Goal: Task Accomplishment & Management: Complete application form

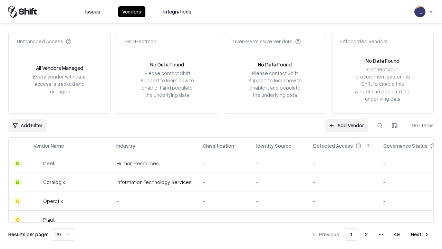
click at [346, 125] on link "Add Vendor" at bounding box center [346, 125] width 43 height 12
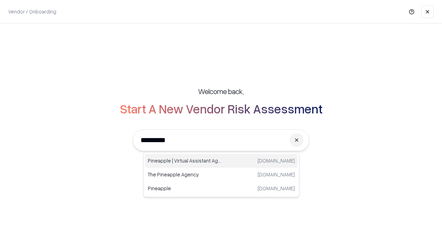
click at [221, 161] on div "Pineapple | Virtual Assistant Agency [DOMAIN_NAME]" at bounding box center [221, 161] width 153 height 14
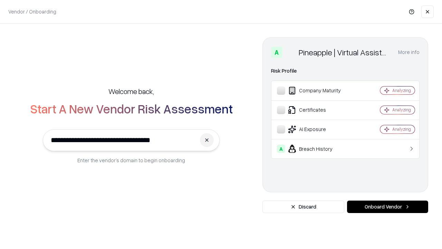
type input "**********"
click at [387, 206] on button "Onboard Vendor" at bounding box center [387, 206] width 81 height 12
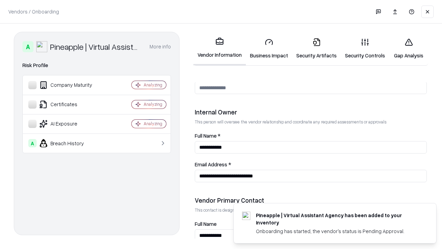
scroll to position [358, 0]
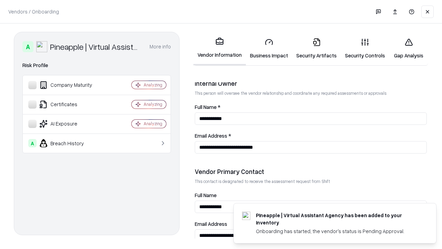
click at [269, 48] on link "Business Impact" at bounding box center [269, 48] width 46 height 32
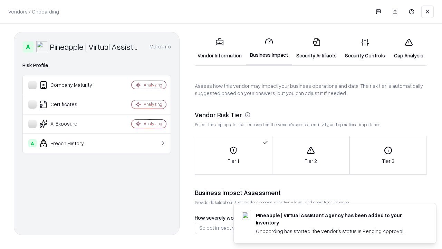
click at [316, 48] on link "Security Artifacts" at bounding box center [316, 48] width 49 height 32
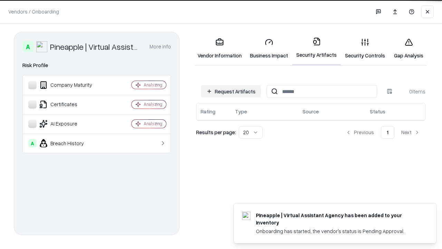
click at [231, 91] on button "Request Artifacts" at bounding box center [231, 91] width 60 height 12
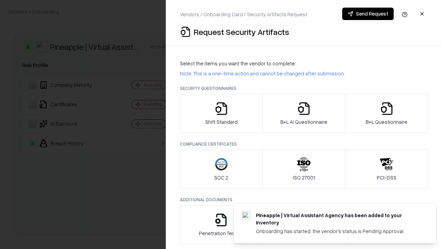
click at [221, 113] on icon "button" at bounding box center [221, 108] width 14 height 14
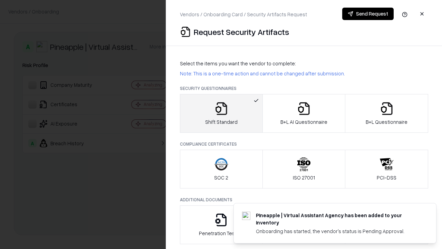
click at [368, 14] on button "Send Request" at bounding box center [367, 14] width 51 height 12
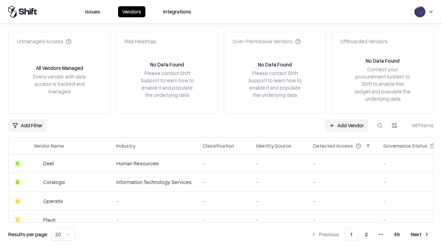
click at [380, 125] on button at bounding box center [379, 125] width 12 height 12
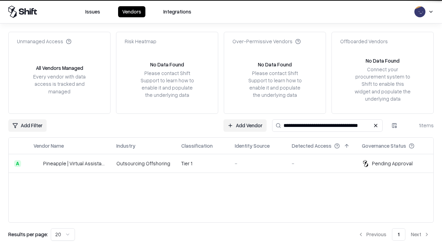
type input "**********"
click at [225, 163] on td "Tier 1" at bounding box center [203, 163] width 54 height 19
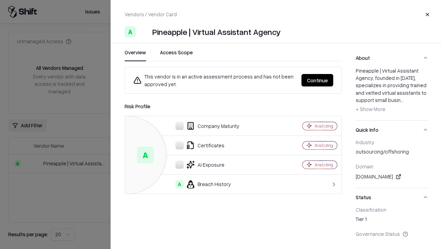
click at [317, 80] on button "Continue" at bounding box center [317, 80] width 32 height 12
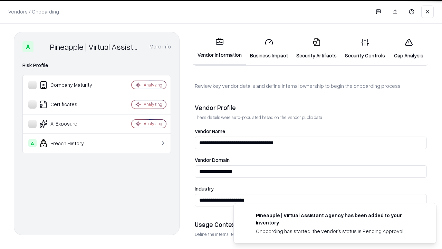
click at [316, 48] on link "Security Artifacts" at bounding box center [316, 48] width 49 height 32
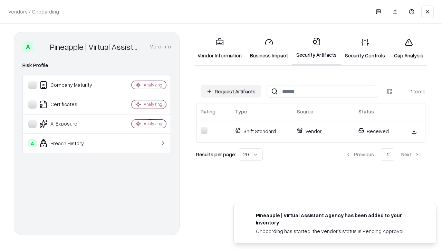
click at [365, 48] on link "Security Controls" at bounding box center [365, 48] width 48 height 32
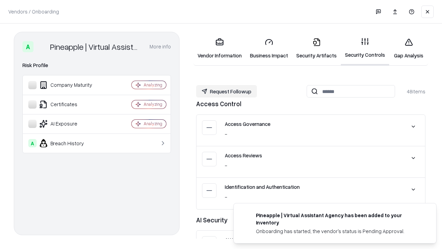
click at [226, 91] on button "Request Followup" at bounding box center [226, 91] width 61 height 12
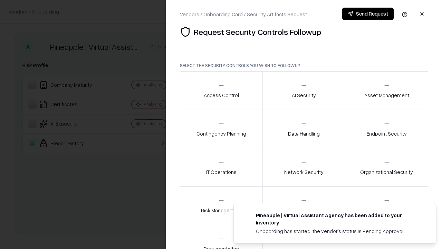
click at [221, 90] on div "Access Control" at bounding box center [221, 90] width 35 height 17
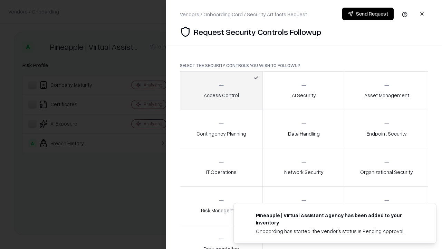
click at [368, 14] on button "Send Request" at bounding box center [367, 14] width 51 height 12
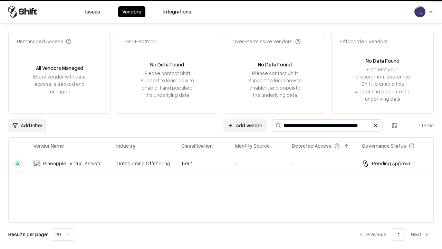
type input "**********"
click at [225, 163] on td "Tier 1" at bounding box center [203, 163] width 54 height 19
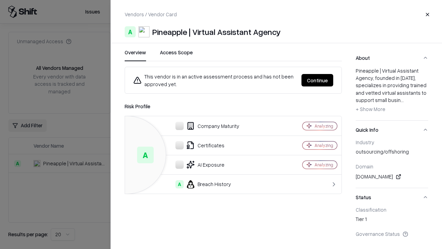
click at [317, 80] on button "Continue" at bounding box center [317, 80] width 32 height 12
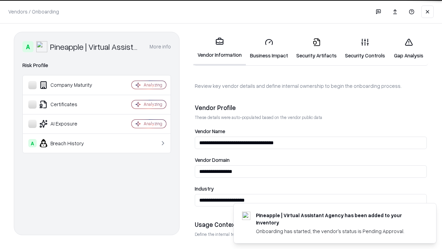
click at [408, 48] on link "Gap Analysis" at bounding box center [408, 48] width 39 height 32
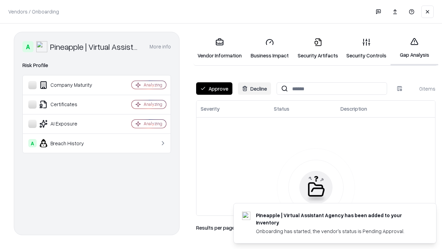
click at [214, 88] on button "Approve" at bounding box center [214, 88] width 36 height 12
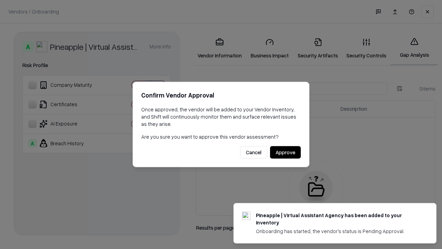
click at [285, 152] on button "Approve" at bounding box center [285, 152] width 31 height 12
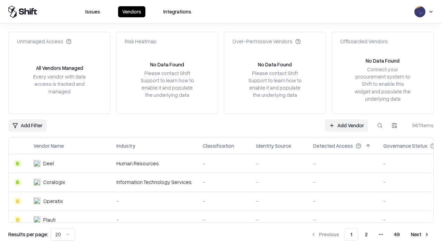
type input "**********"
click at [346, 125] on link "Add Vendor" at bounding box center [346, 125] width 43 height 12
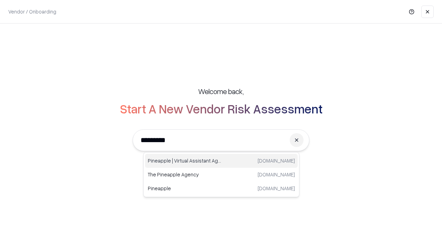
click at [221, 161] on div "Pineapple | Virtual Assistant Agency [DOMAIN_NAME]" at bounding box center [221, 161] width 153 height 14
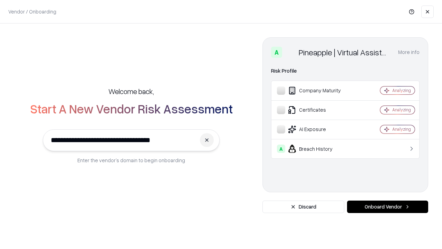
type input "**********"
click at [387, 206] on button "Onboard Vendor" at bounding box center [387, 206] width 81 height 12
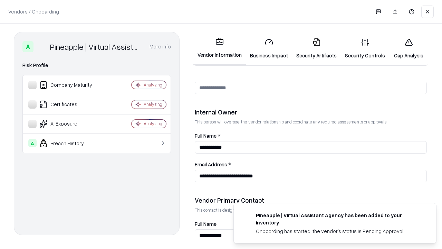
scroll to position [358, 0]
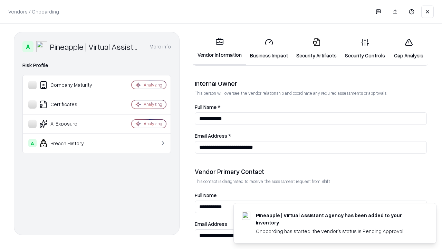
click at [408, 48] on link "Gap Analysis" at bounding box center [408, 48] width 39 height 32
